Goal: Transaction & Acquisition: Obtain resource

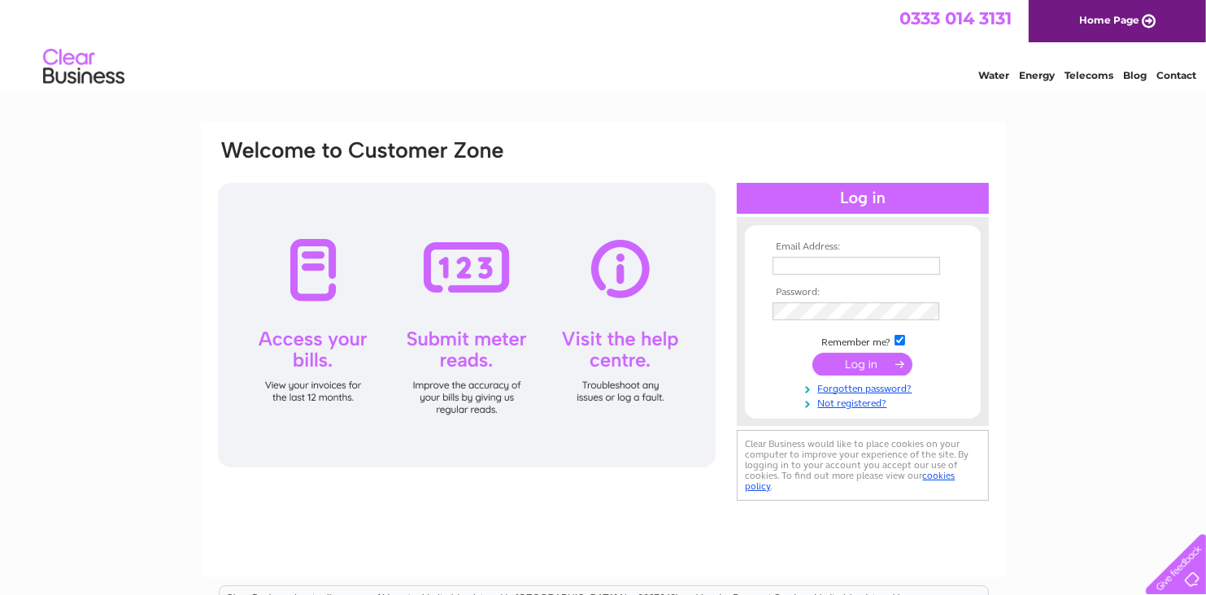
type input "[EMAIL_ADDRESS][DOMAIN_NAME]"
click at [862, 365] on input "submit" at bounding box center [863, 364] width 100 height 23
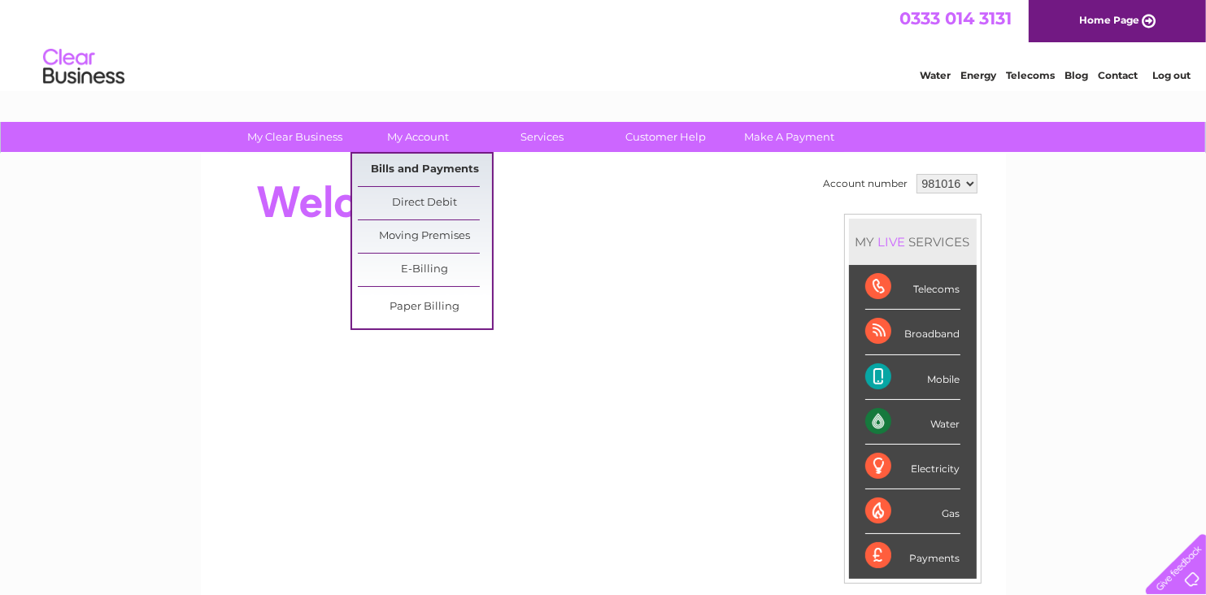
click at [429, 160] on link "Bills and Payments" at bounding box center [425, 170] width 134 height 33
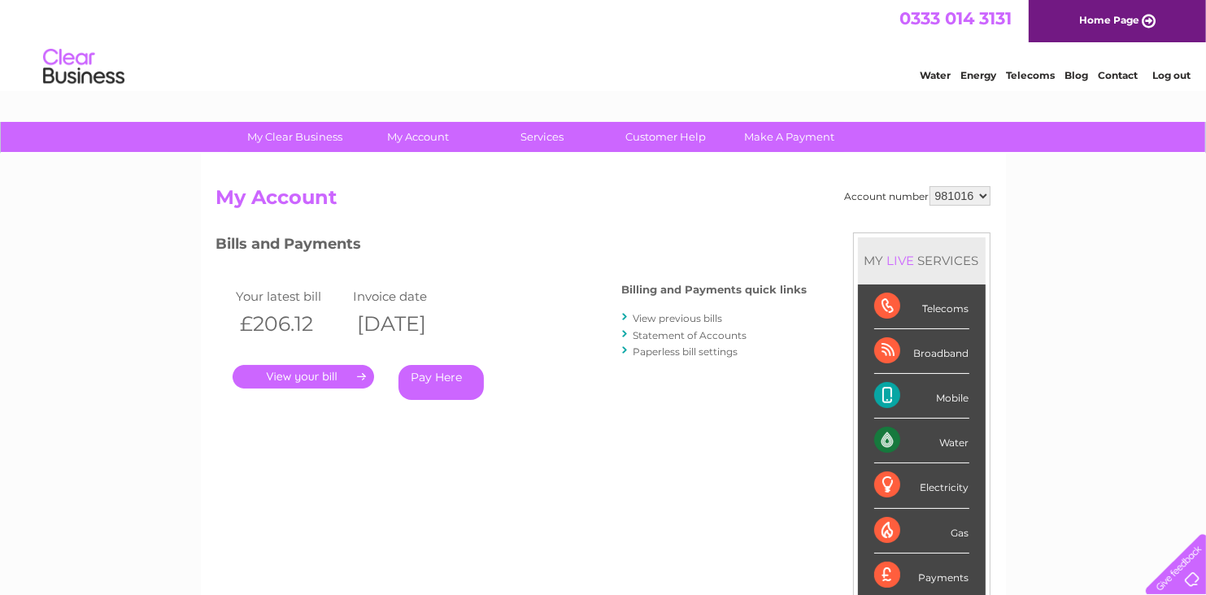
click at [332, 373] on link "." at bounding box center [304, 377] width 142 height 24
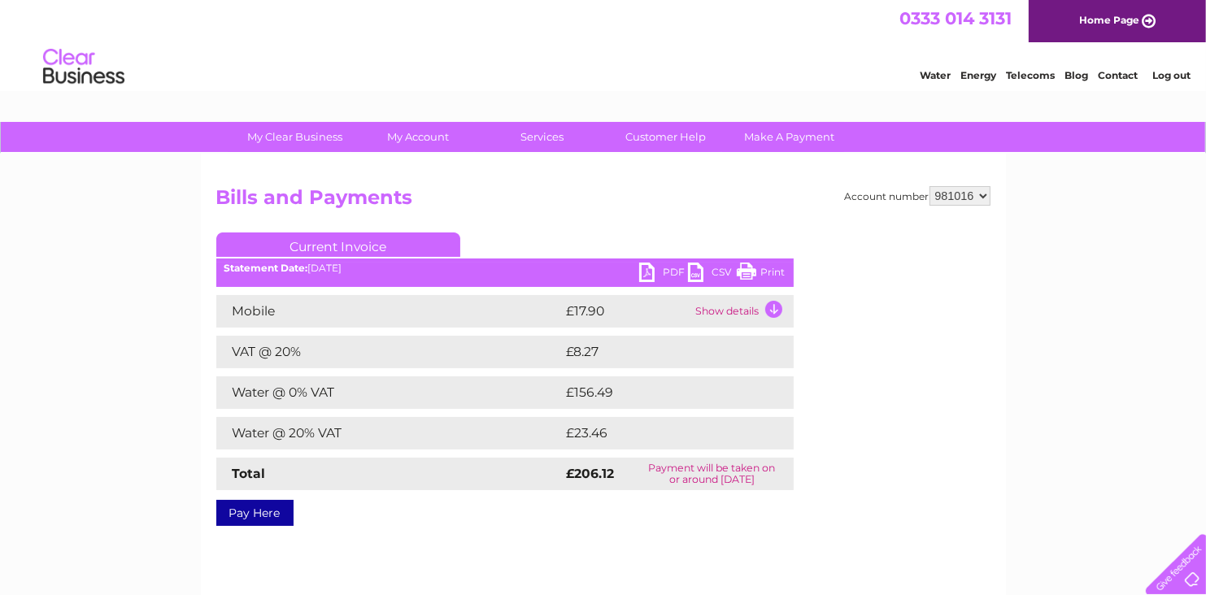
click at [647, 277] on link "PDF" at bounding box center [663, 275] width 49 height 24
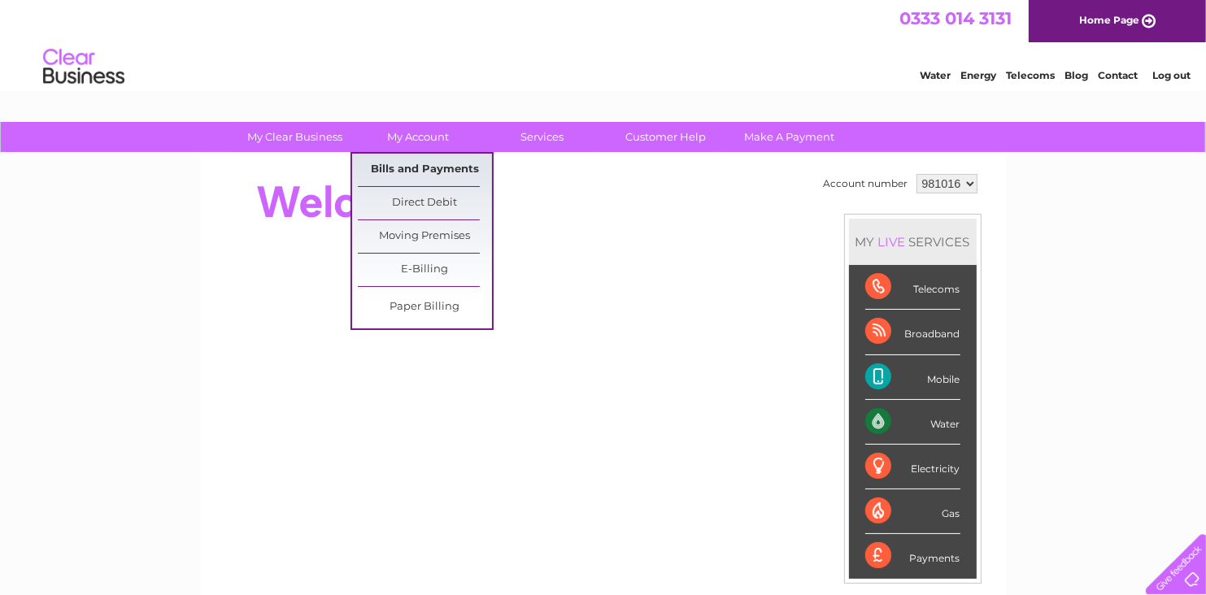
click at [427, 162] on link "Bills and Payments" at bounding box center [425, 170] width 134 height 33
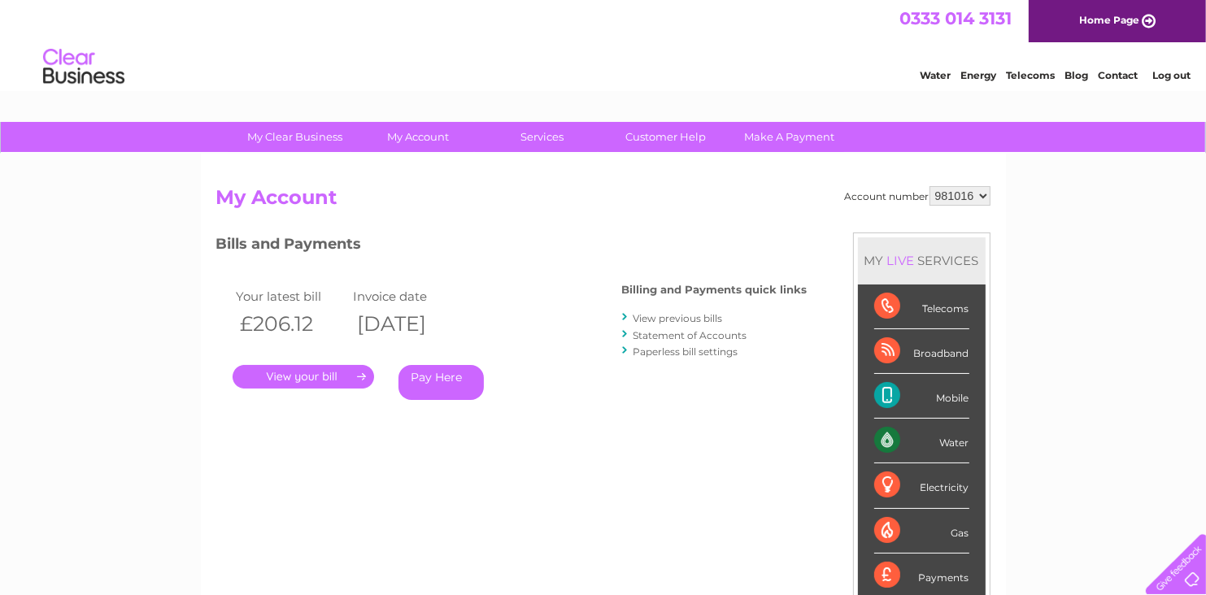
click at [339, 373] on link "." at bounding box center [304, 377] width 142 height 24
